Goal: Task Accomplishment & Management: Manage account settings

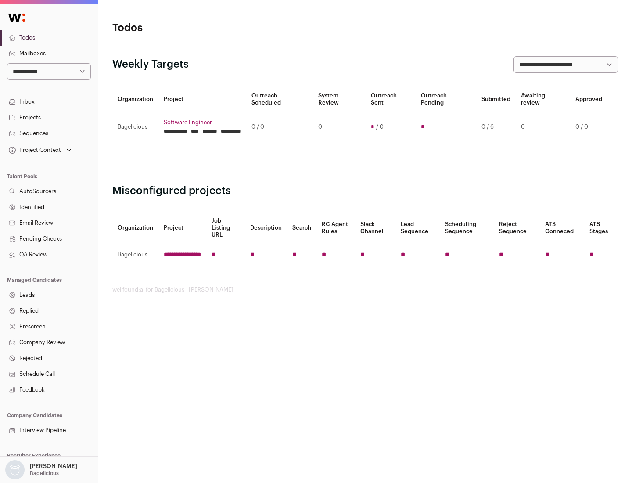
click at [49, 117] on link "Projects" at bounding box center [49, 118] width 98 height 16
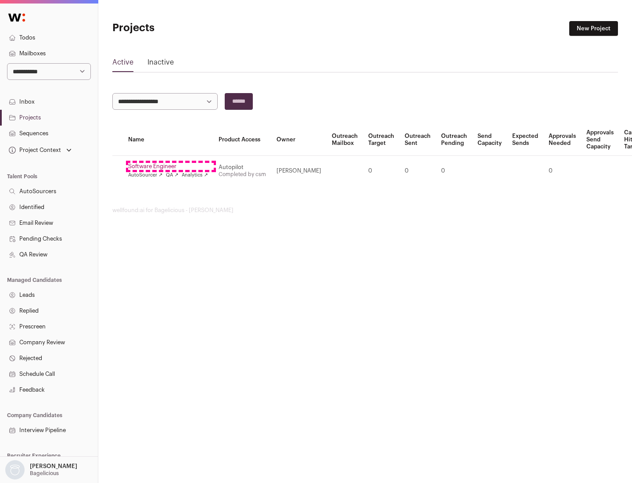
click at [171, 166] on link "Software Engineer" at bounding box center [168, 166] width 80 height 7
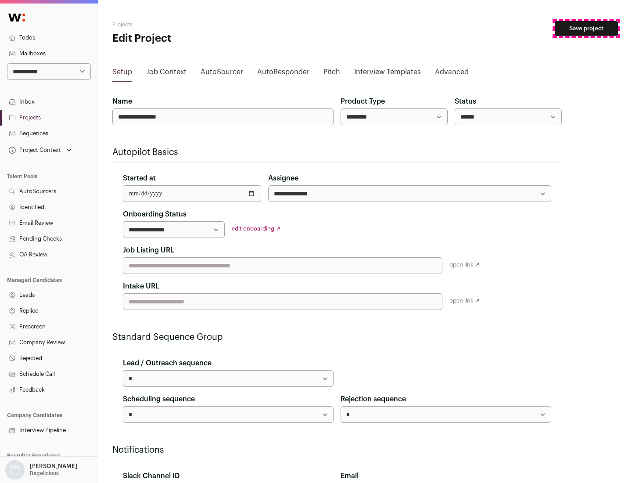
click at [586, 29] on button "Save project" at bounding box center [586, 28] width 63 height 15
